Goal: Task Accomplishment & Management: Use online tool/utility

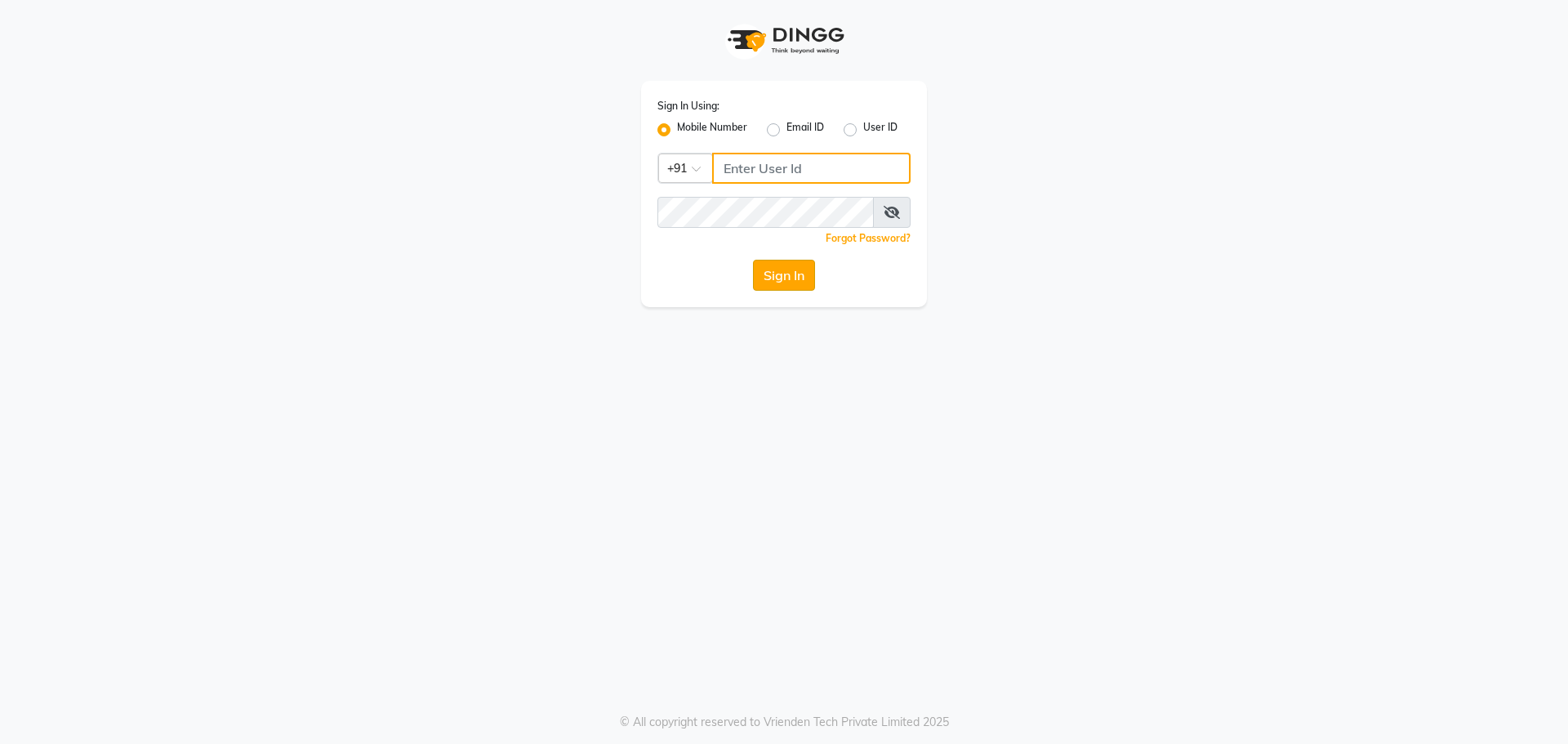
type input "9063601188"
click at [766, 289] on button "Sign In" at bounding box center [784, 275] width 62 height 31
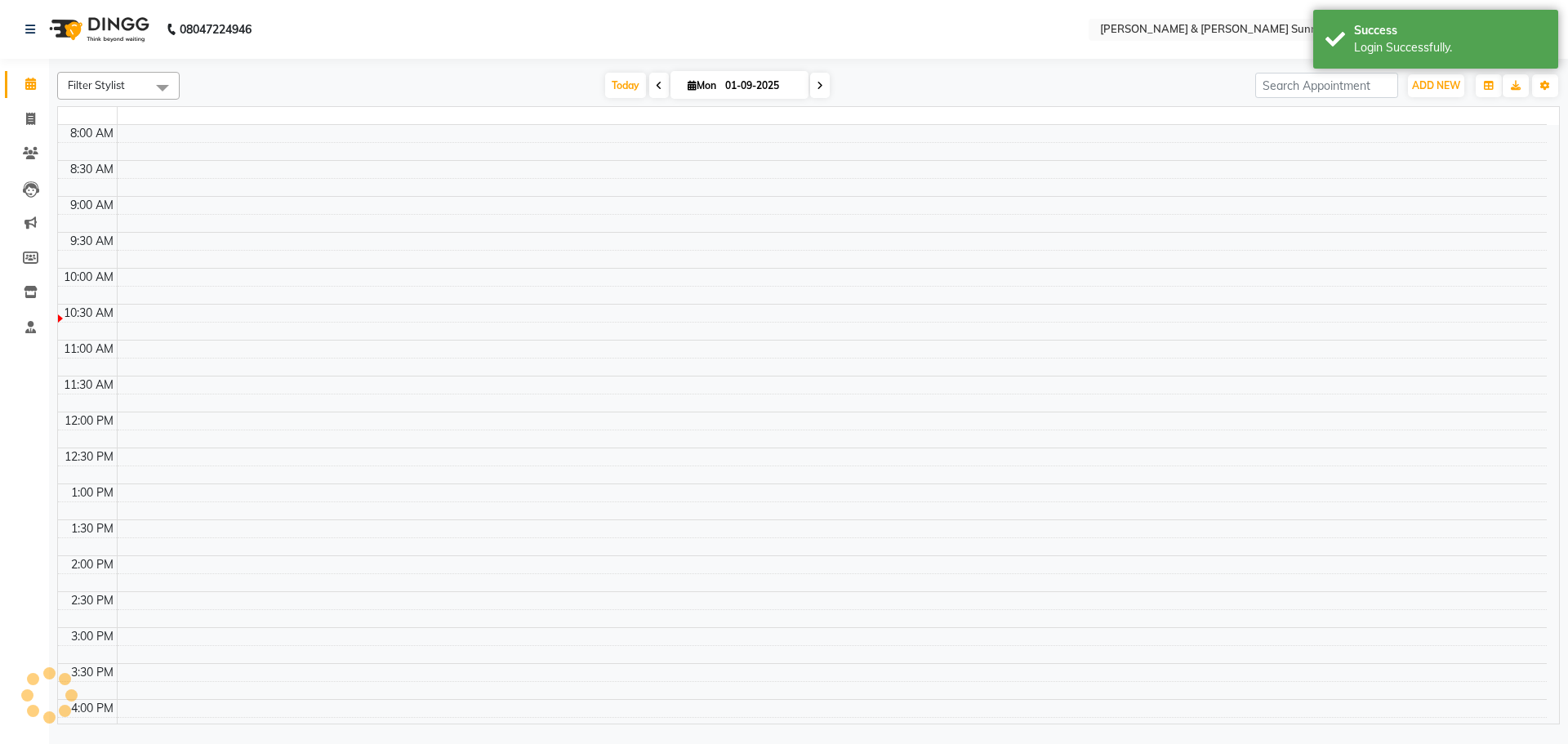
select select "en"
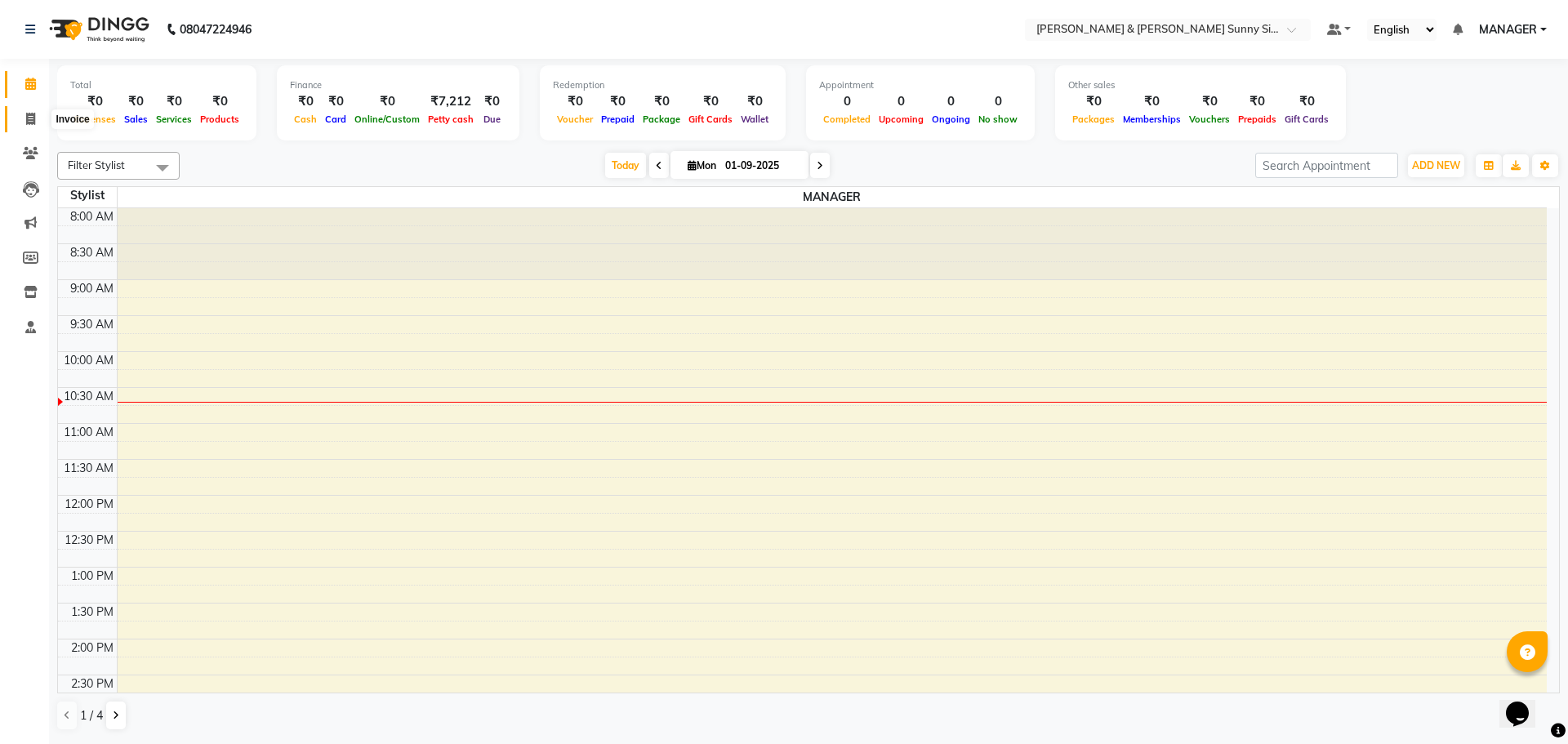
click at [27, 115] on icon at bounding box center [31, 119] width 9 height 12
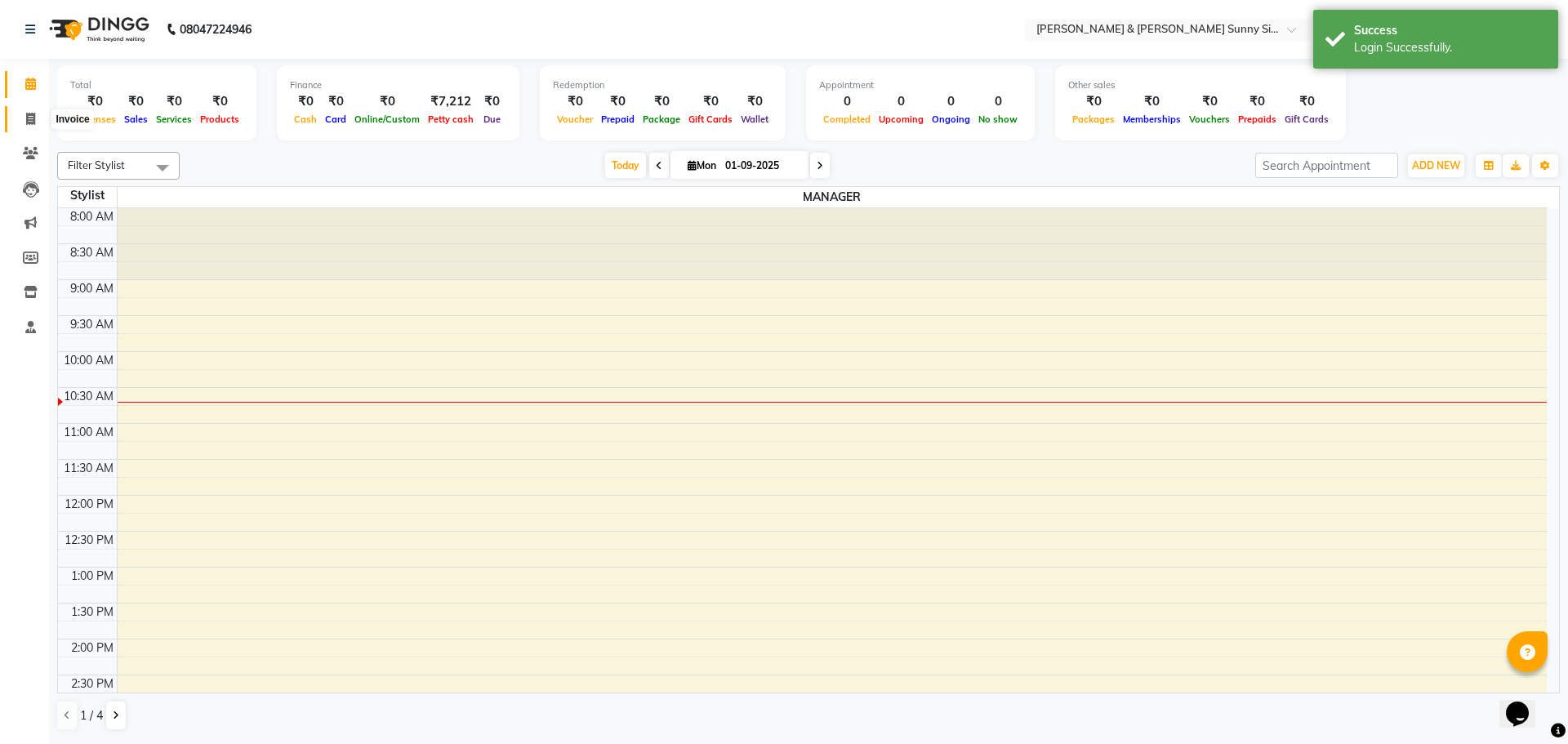
select select "8776"
select select "service"
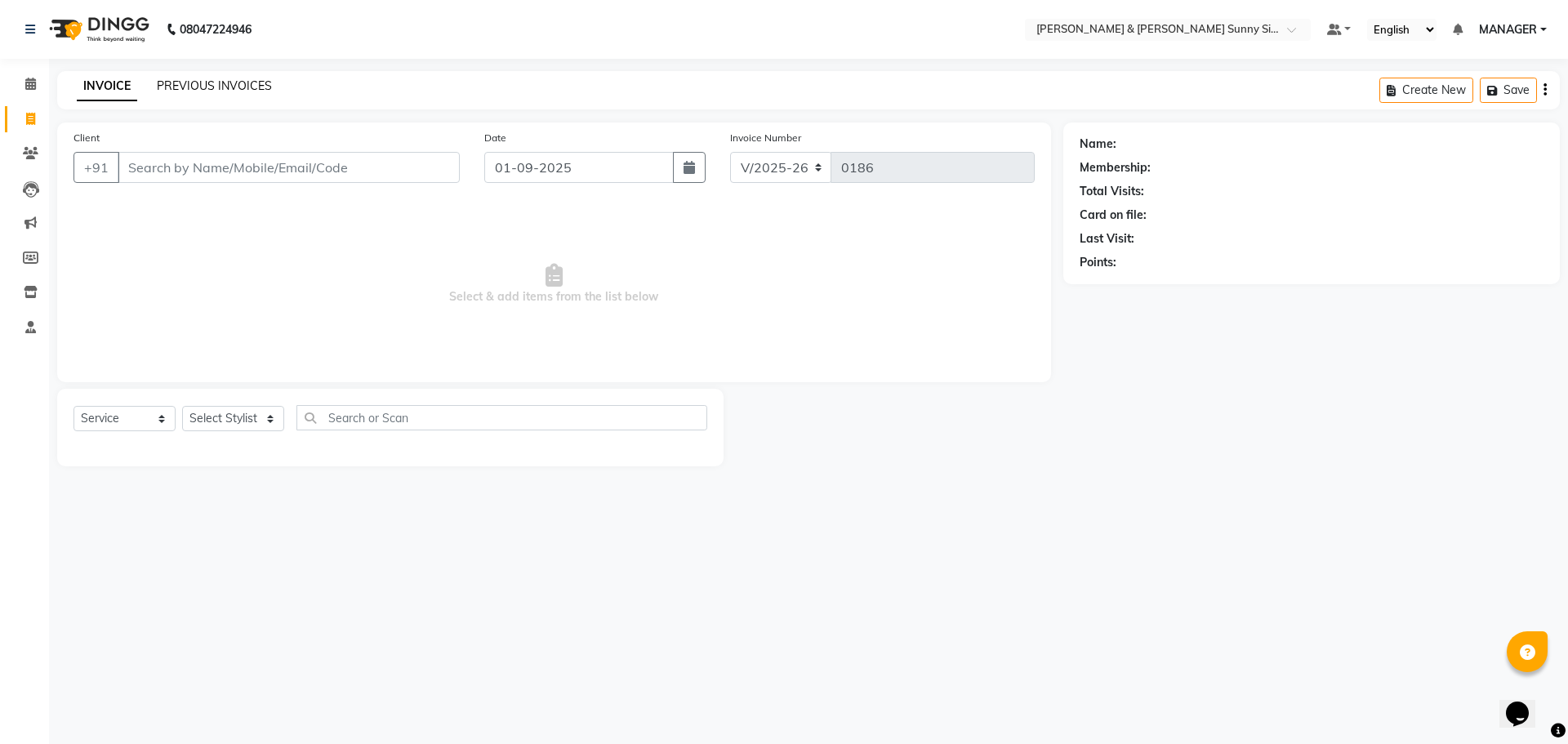
click at [185, 90] on link "PREVIOUS INVOICES" at bounding box center [214, 86] width 115 height 15
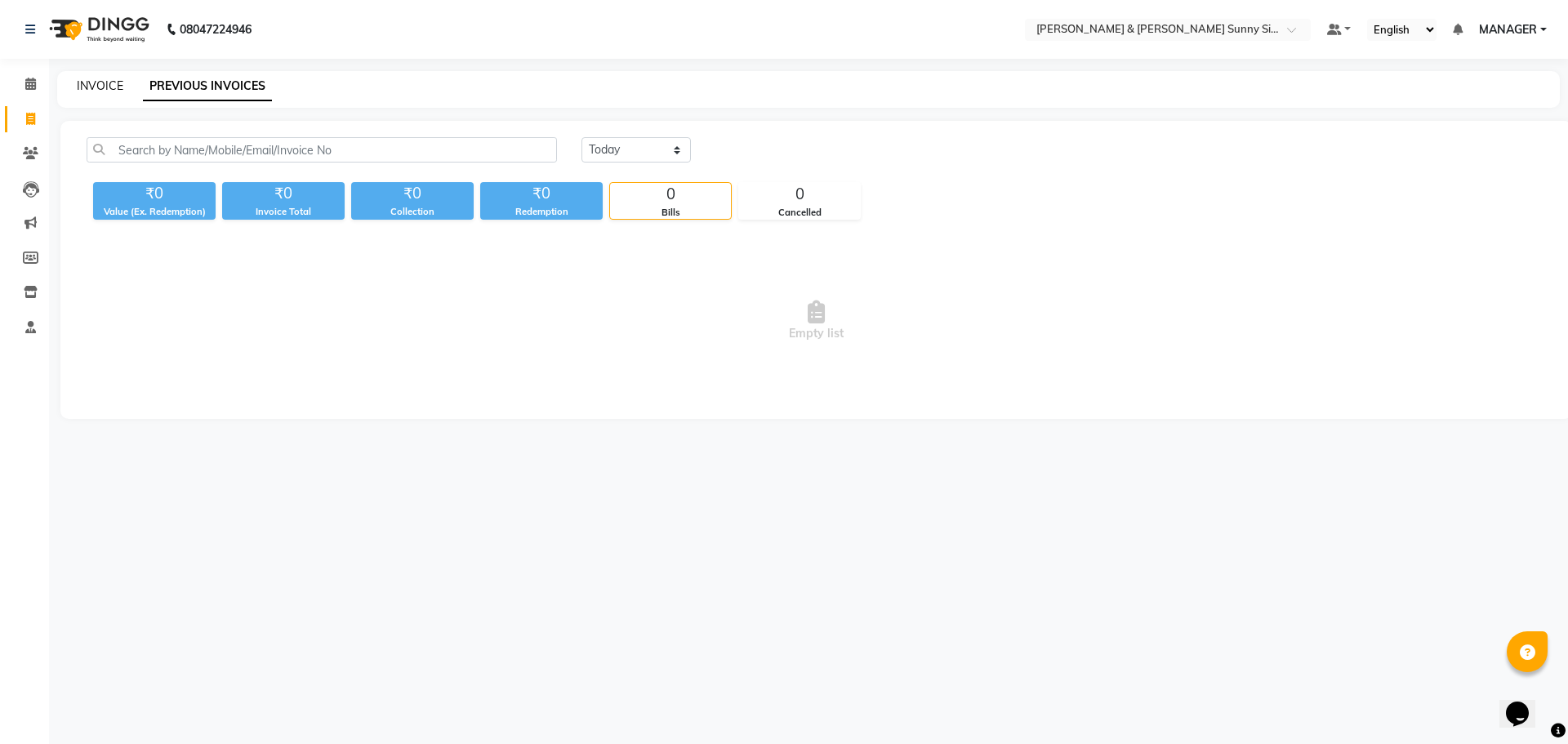
click at [101, 89] on link "INVOICE" at bounding box center [100, 86] width 46 height 15
select select "8776"
select select "service"
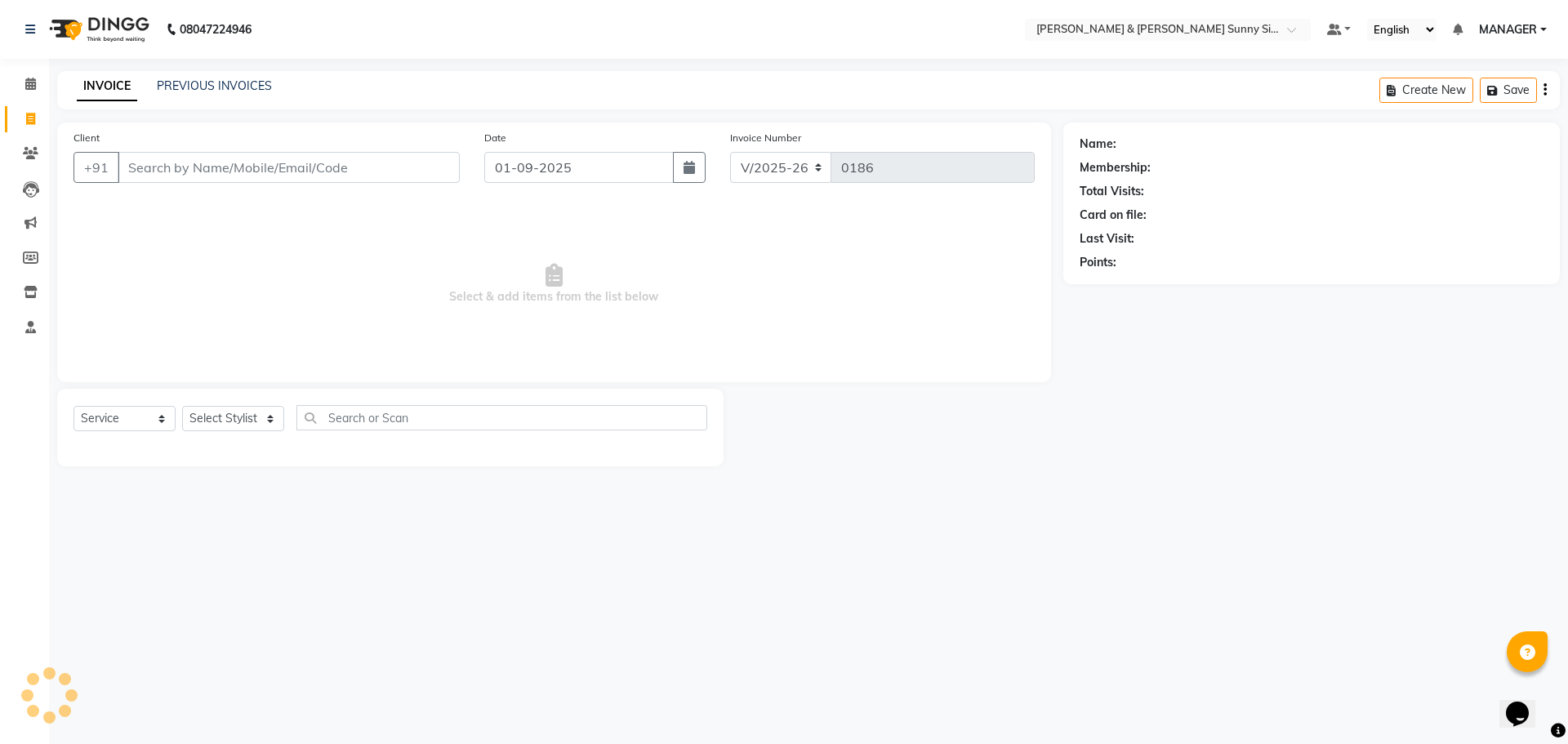
click at [220, 99] on div "INVOICE PREVIOUS INVOICES Create New Save" at bounding box center [808, 90] width 1503 height 38
click at [219, 92] on div "PREVIOUS INVOICES" at bounding box center [214, 86] width 115 height 17
click at [213, 87] on link "PREVIOUS INVOICES" at bounding box center [214, 86] width 115 height 15
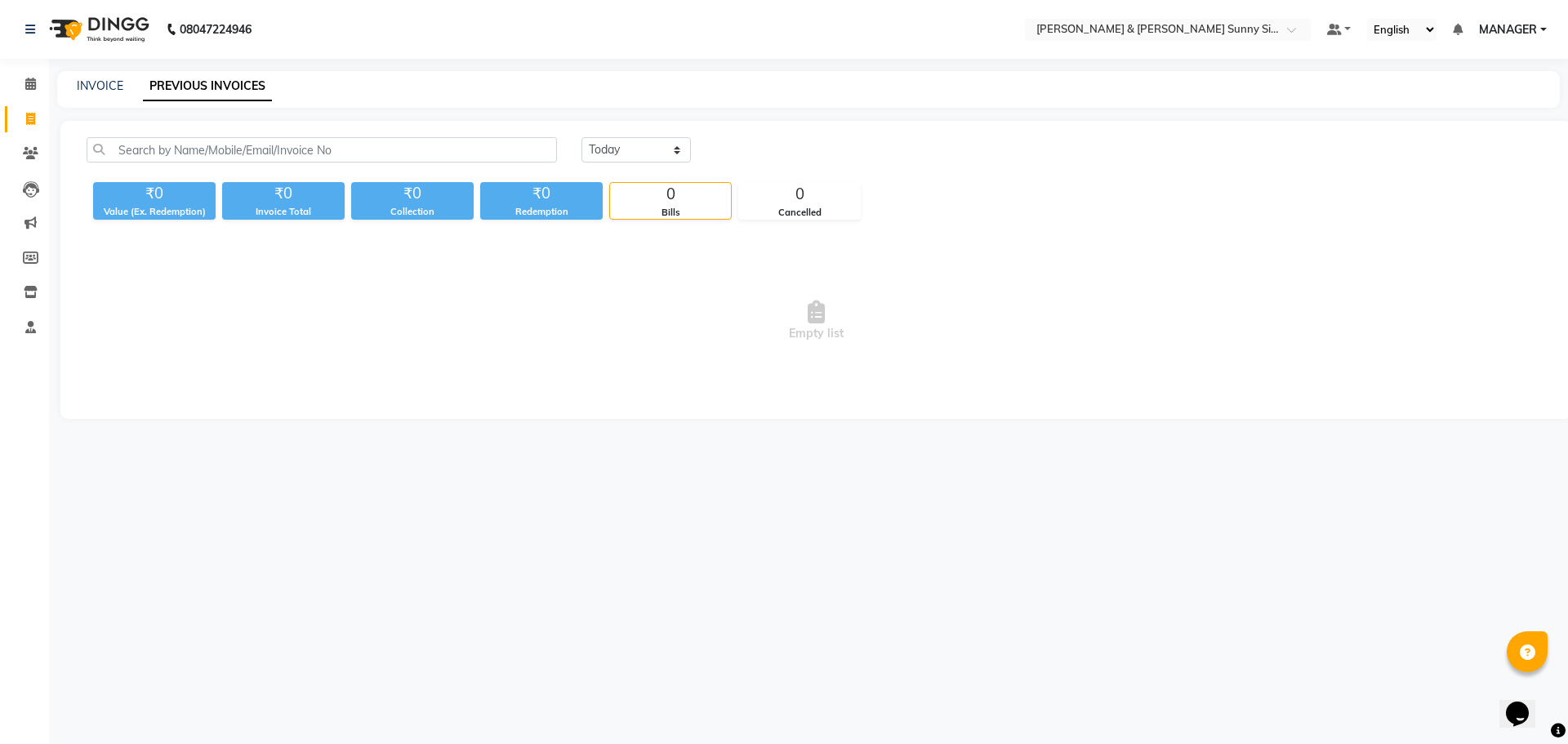
click at [99, 93] on div "INVOICE" at bounding box center [100, 86] width 46 height 17
click at [98, 93] on div "INVOICE" at bounding box center [100, 86] width 46 height 17
click at [114, 82] on link "INVOICE" at bounding box center [100, 86] width 46 height 15
select select "8776"
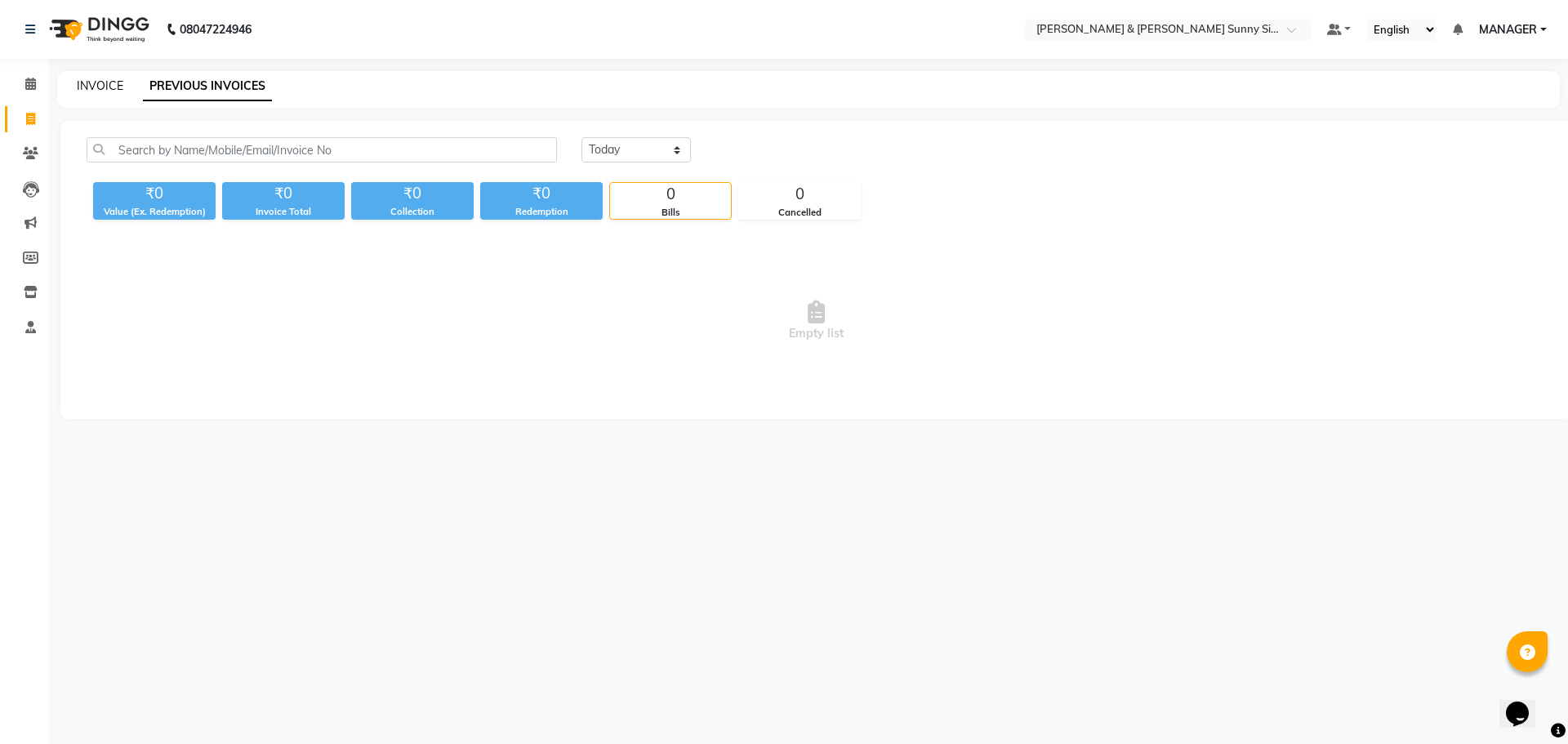
select select "service"
